Goal: Transaction & Acquisition: Book appointment/travel/reservation

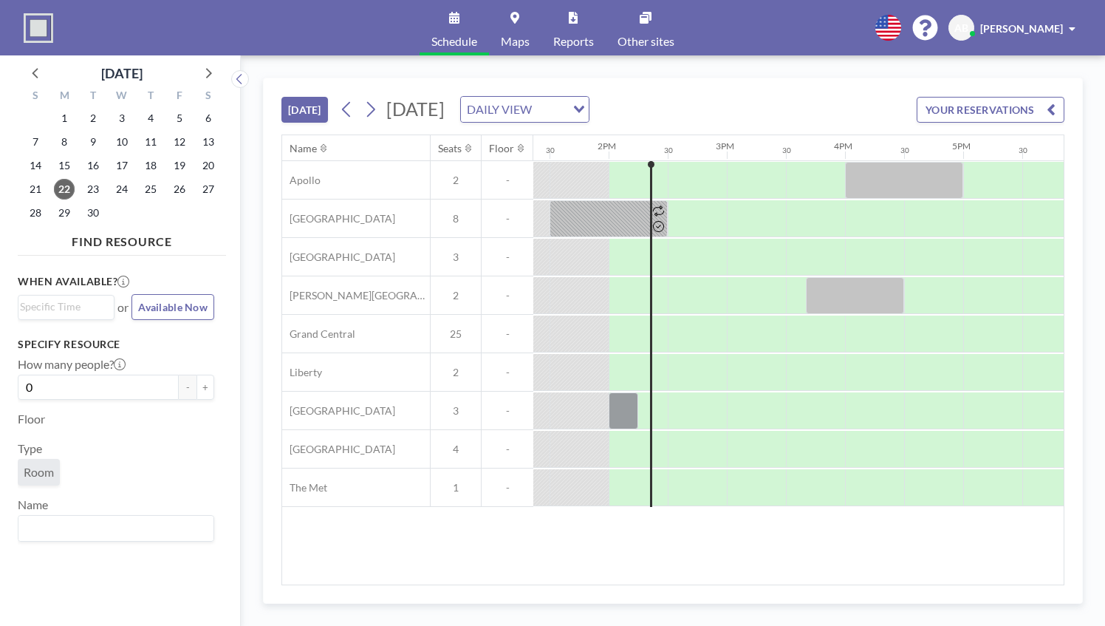
scroll to position [0, 1595]
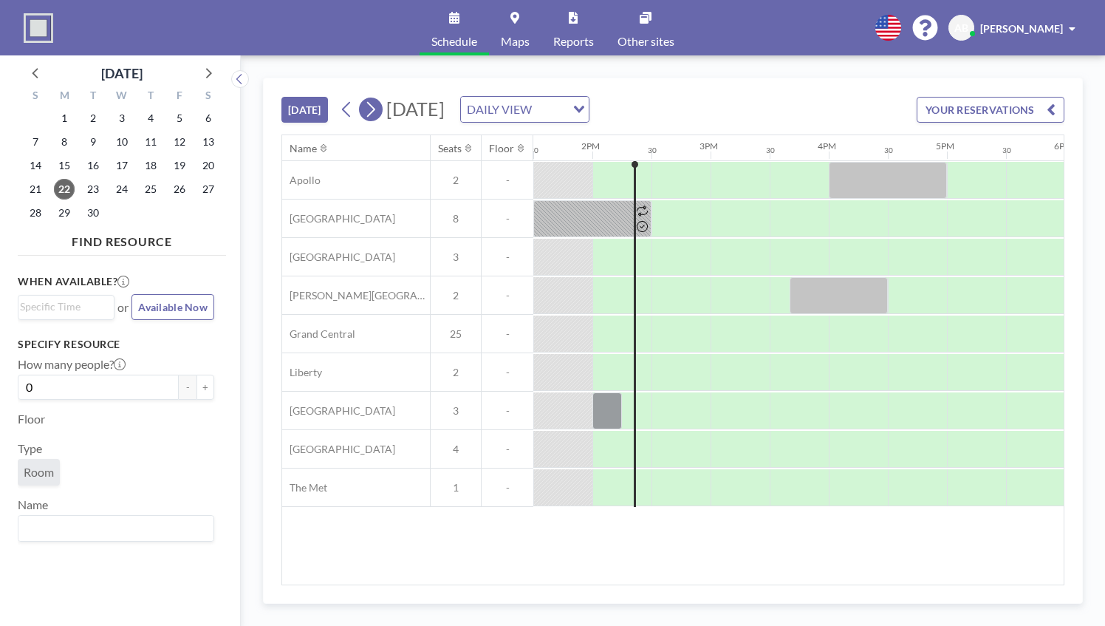
click at [366, 108] on icon at bounding box center [370, 109] width 14 height 22
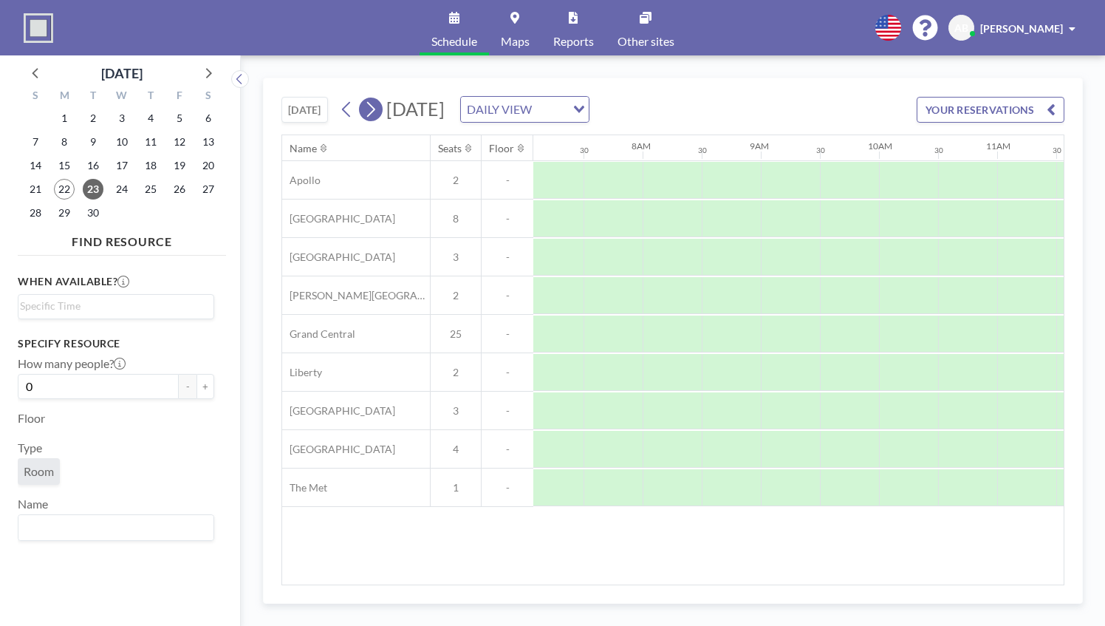
scroll to position [0, 886]
click at [210, 83] on div at bounding box center [207, 72] width 22 height 22
click at [119, 118] on span "1" at bounding box center [122, 118] width 21 height 21
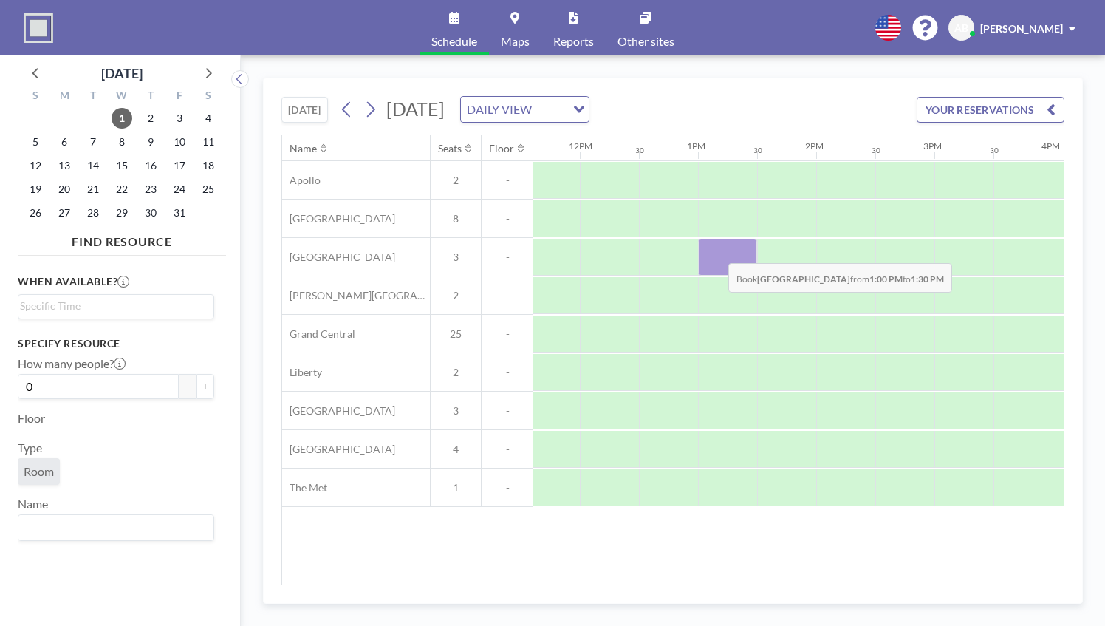
click at [716, 250] on div at bounding box center [727, 257] width 59 height 37
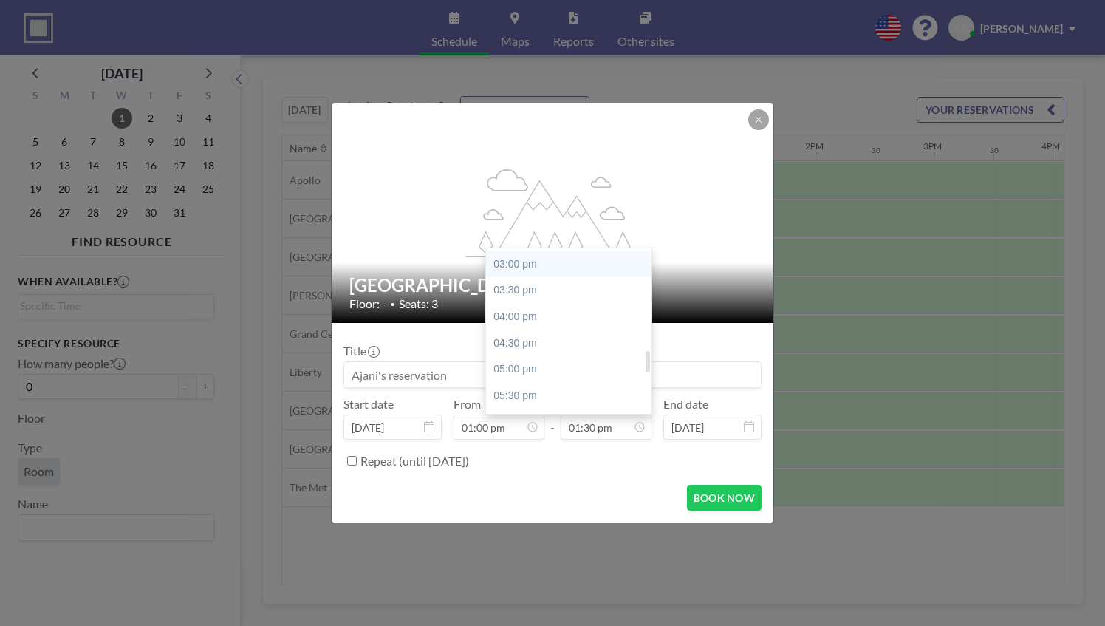
scroll to position [787, 0]
click at [558, 323] on div "04:00 pm" at bounding box center [572, 316] width 173 height 27
type input "04:00 pm"
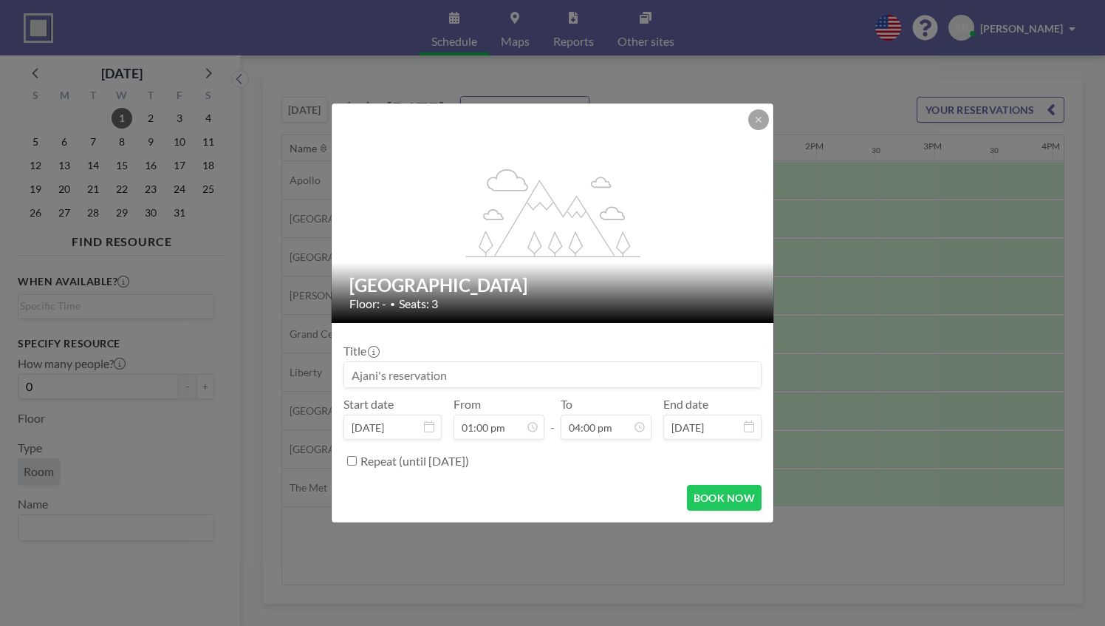
click at [456, 377] on input at bounding box center [552, 374] width 417 height 25
click at [473, 378] on input at bounding box center [552, 374] width 417 height 25
type input "[PERSON_NAME]'s Space"
click at [739, 490] on button "BOOK NOW" at bounding box center [724, 497] width 75 height 26
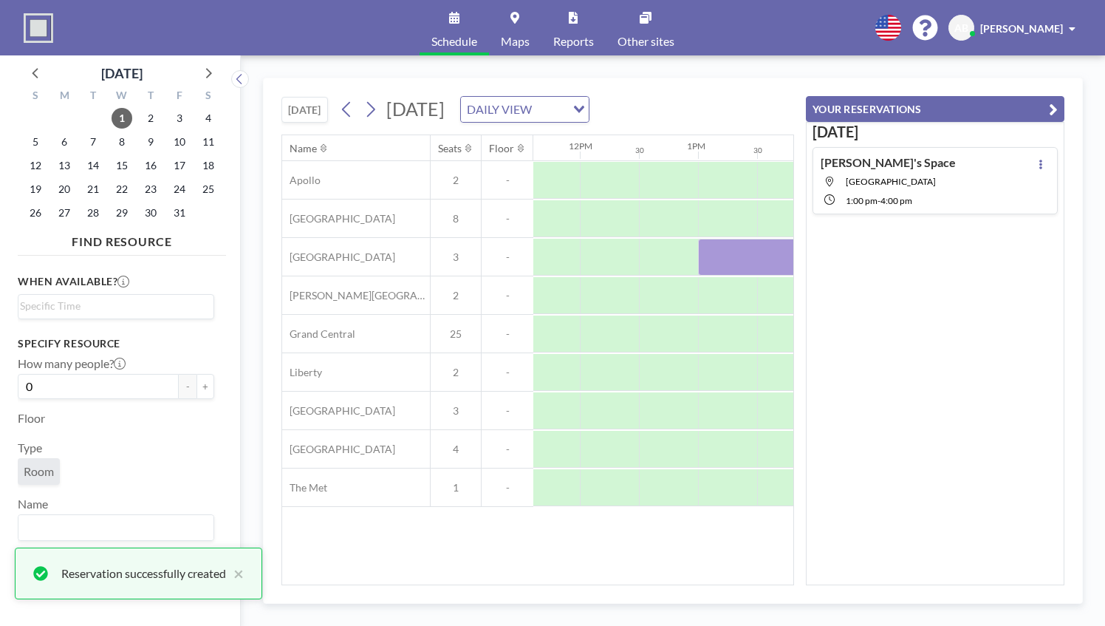
scroll to position [0, 0]
